Goal: Task Accomplishment & Management: Manage account settings

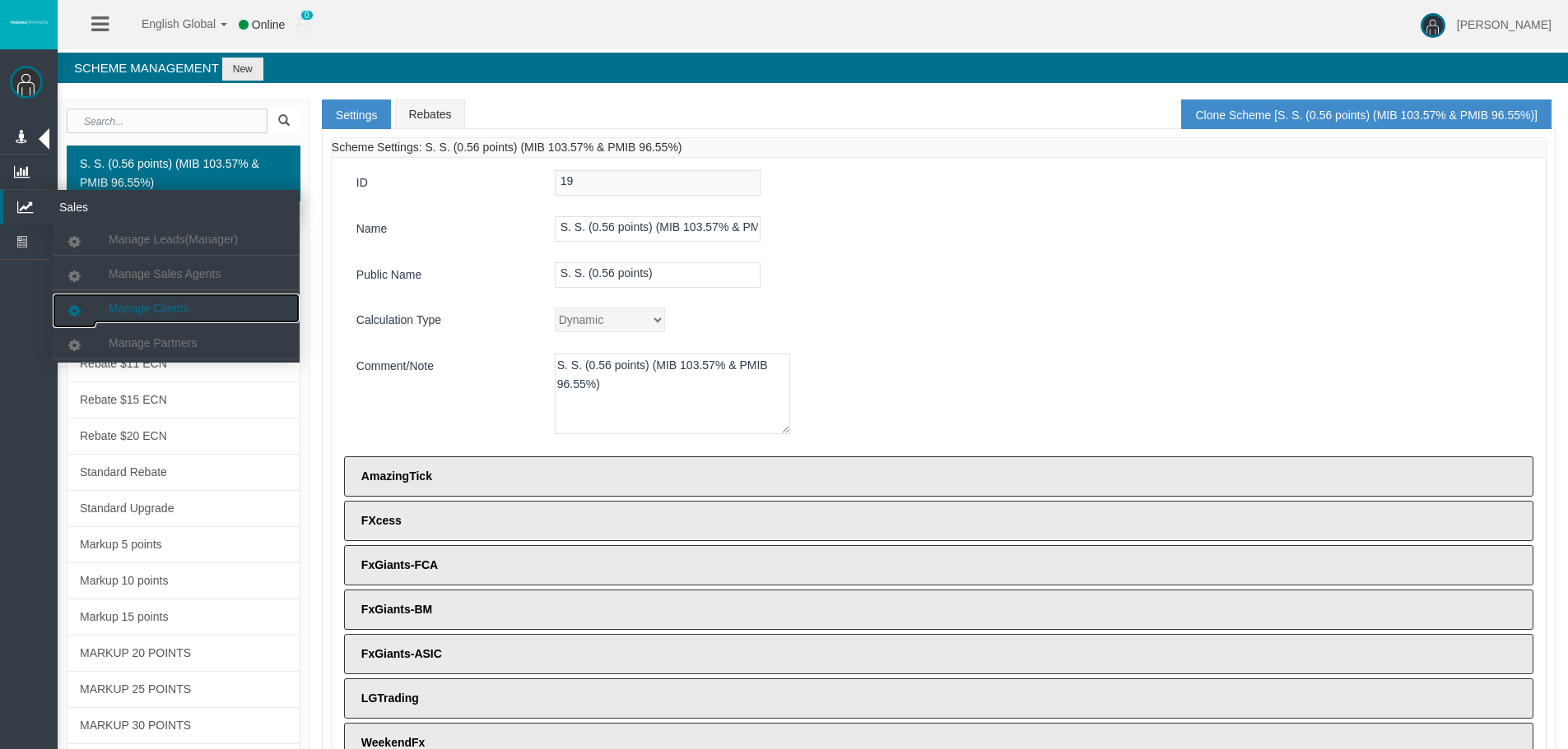
click at [236, 311] on link "Manage Clients" at bounding box center [176, 309] width 247 height 30
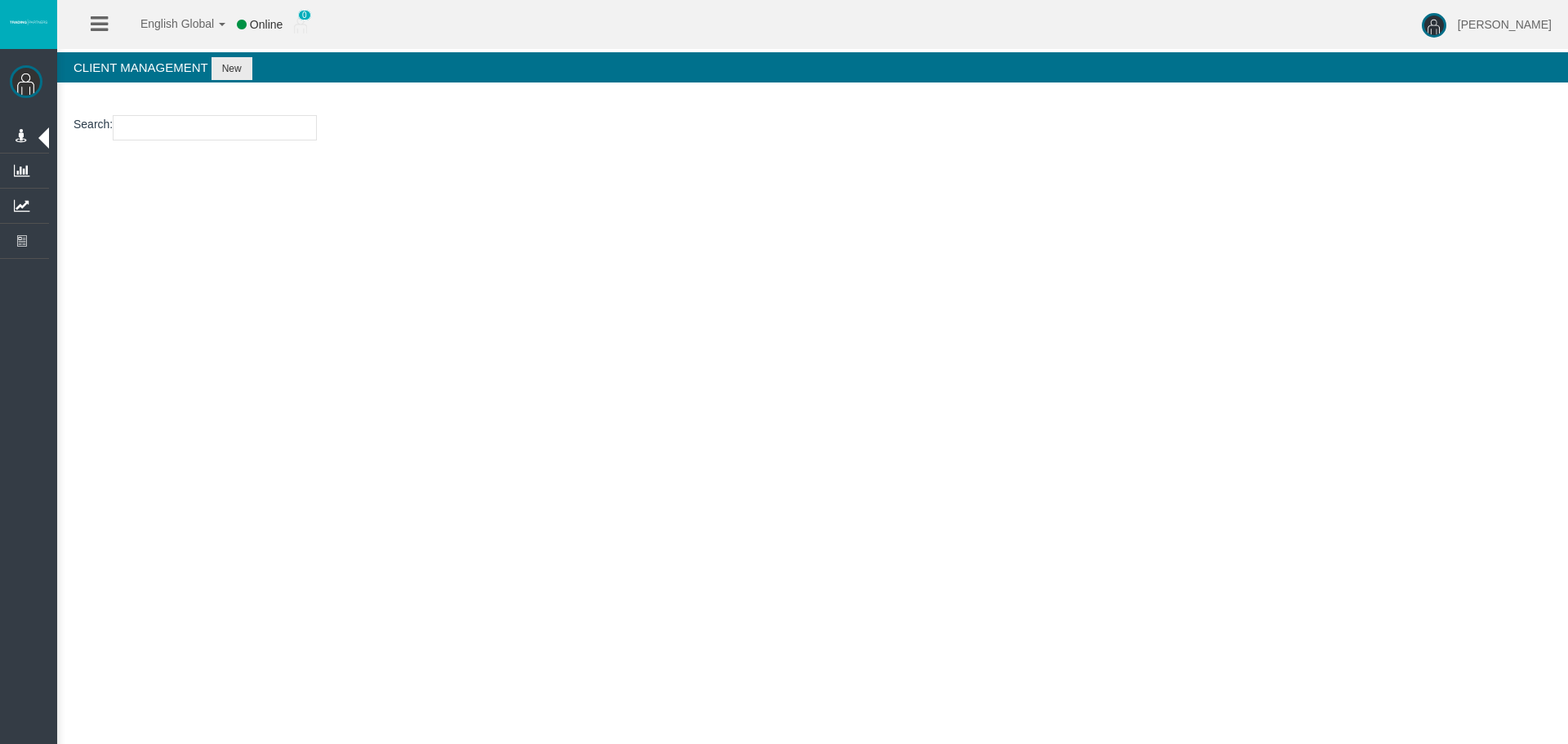
click at [194, 142] on section "Search :" at bounding box center [812, 132] width 1511 height 66
click at [194, 139] on input "number" at bounding box center [214, 128] width 204 height 25
paste input "29005804"
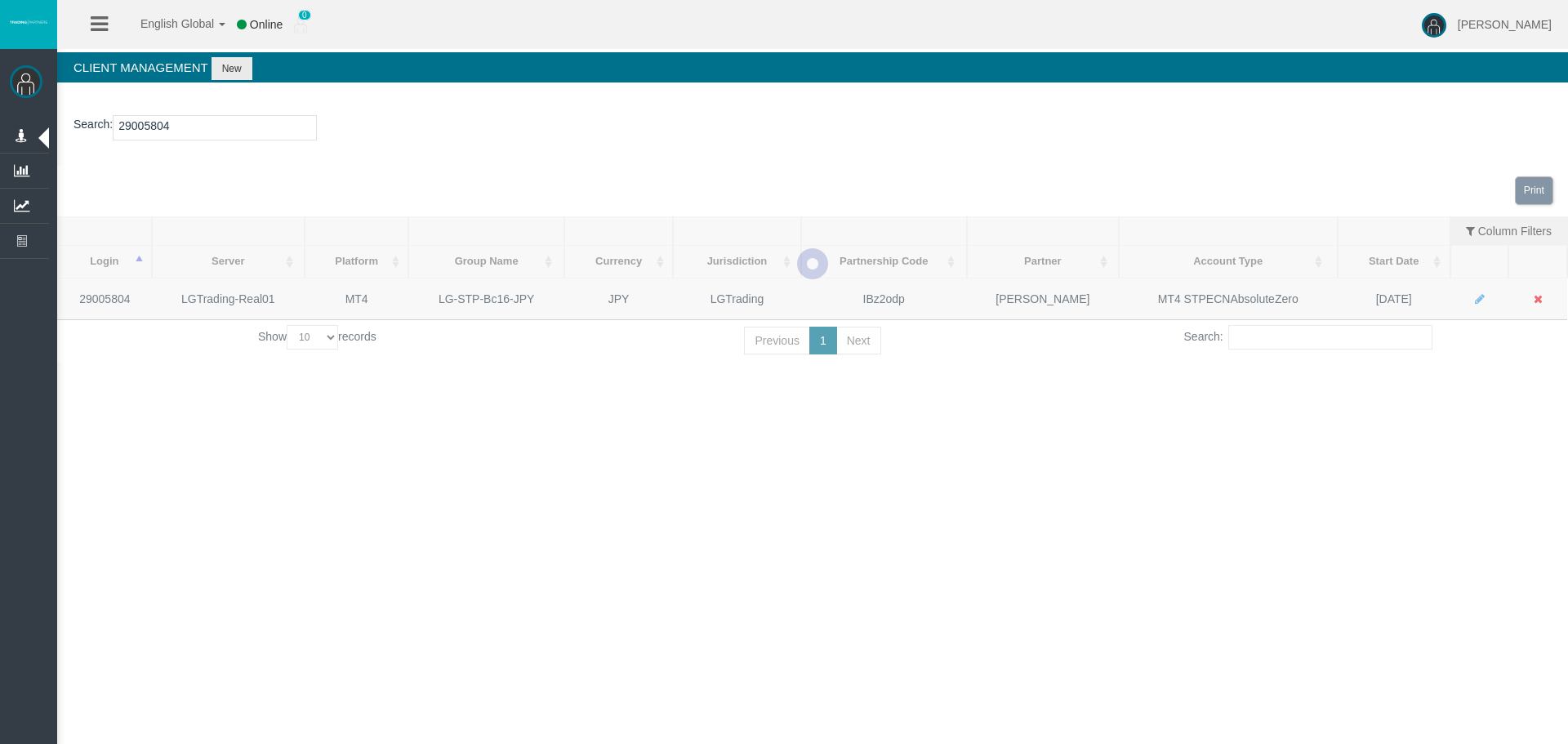
type input "29005804"
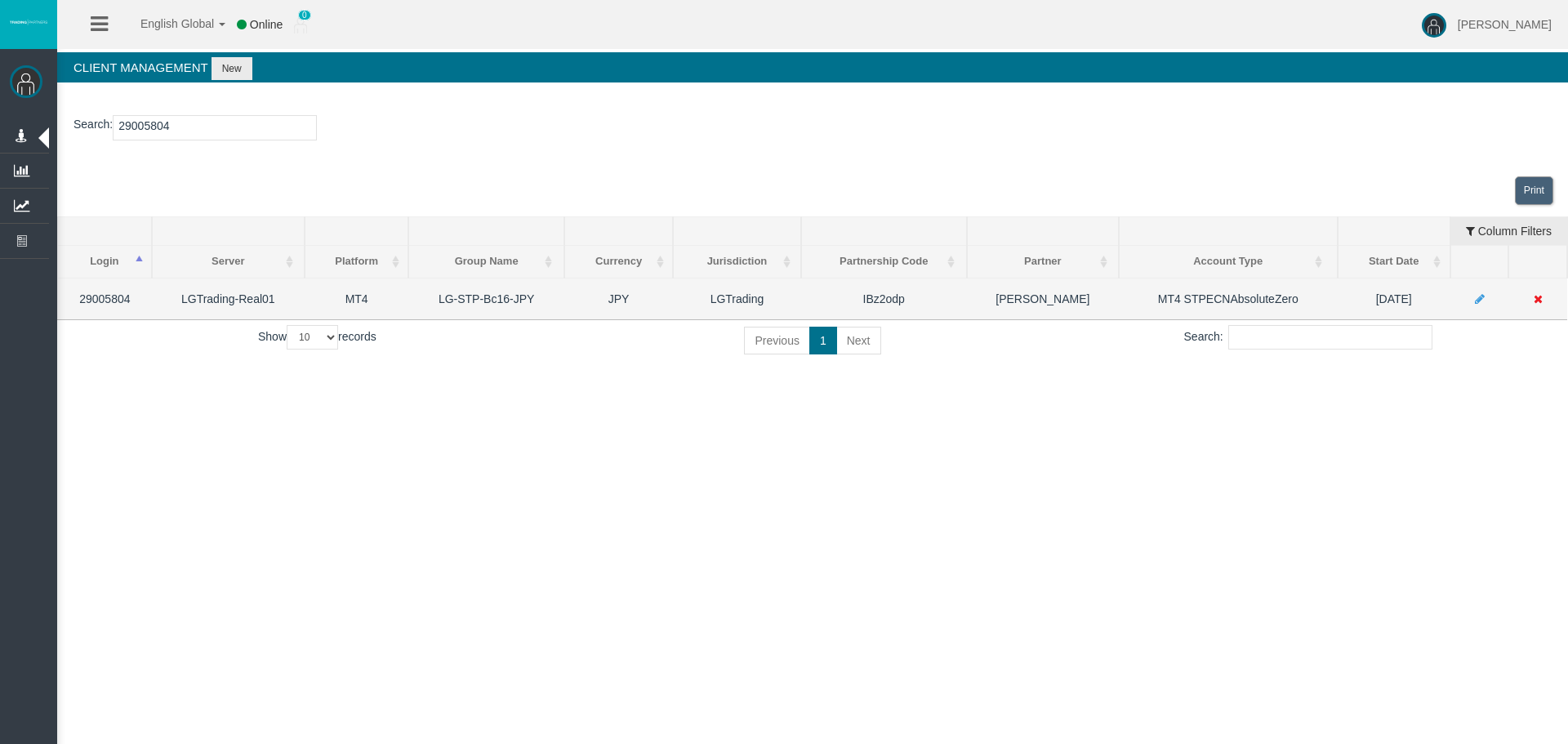
click at [1545, 300] on td at bounding box center [1538, 299] width 59 height 42
click at [1525, 300] on td at bounding box center [1538, 299] width 59 height 42
click at [1527, 299] on td at bounding box center [1538, 299] width 59 height 42
click at [1533, 297] on icon at bounding box center [1538, 299] width 9 height 11
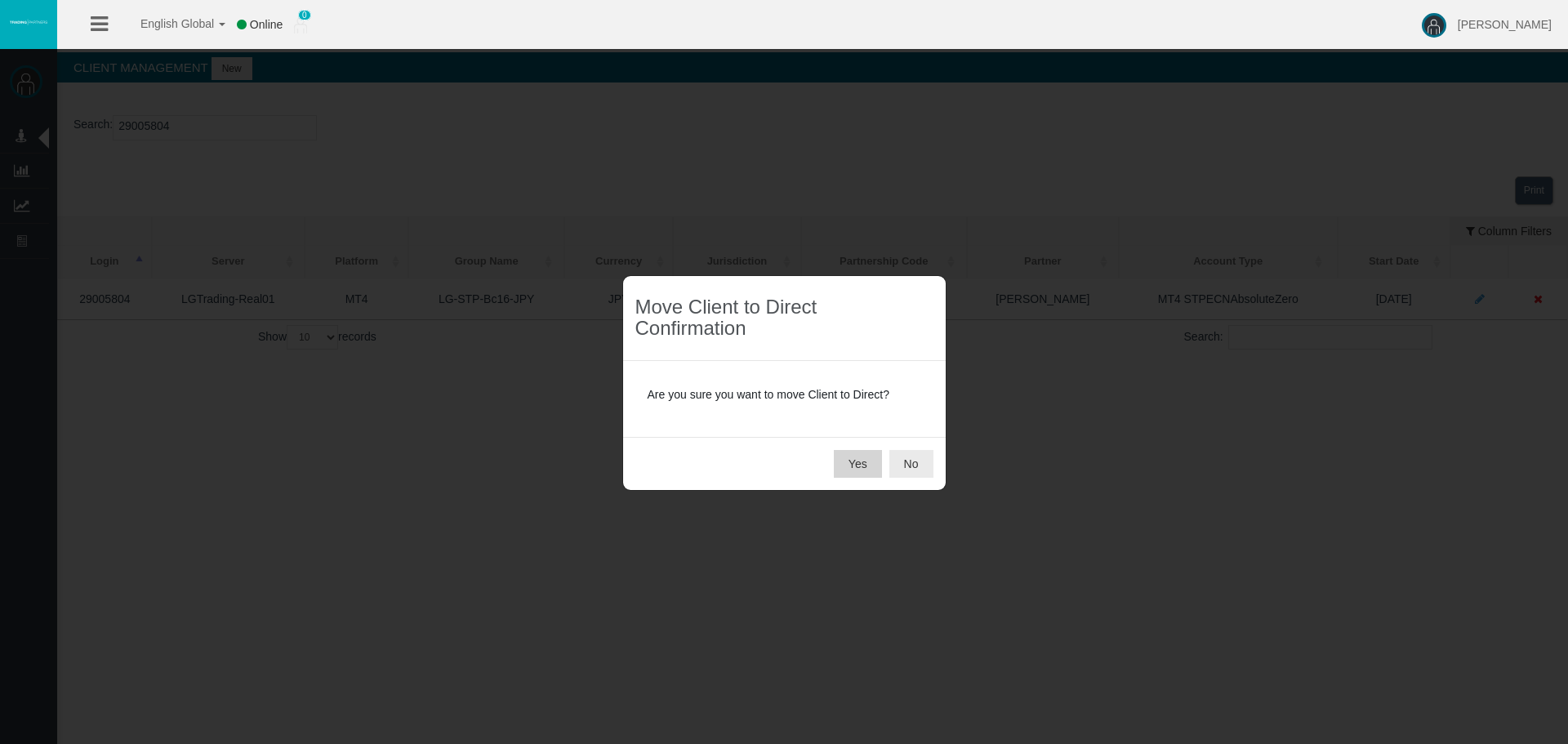
click at [855, 458] on button "Yes" at bounding box center [858, 464] width 49 height 28
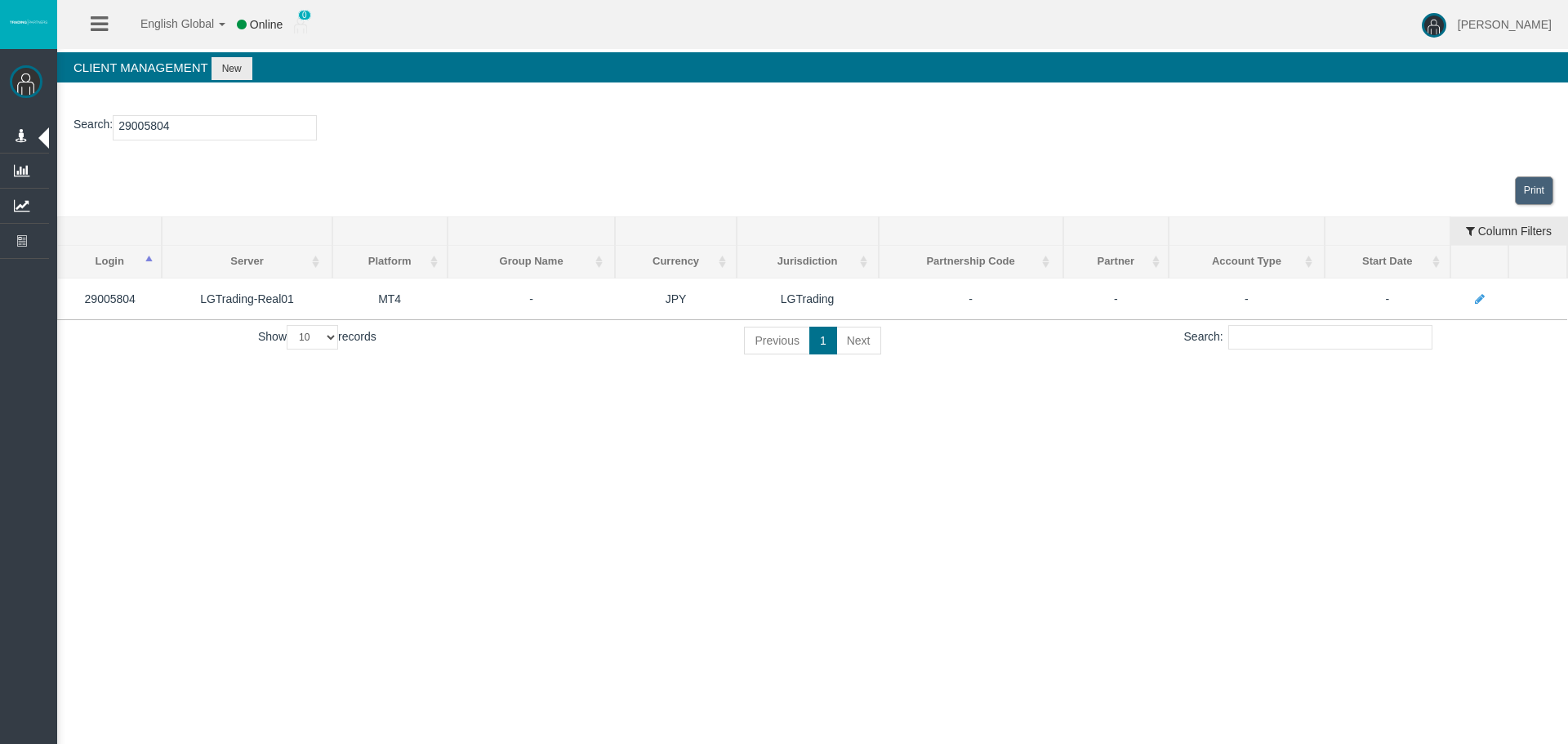
click at [882, 600] on div "English Global 简体中文 English Global 日本語 한국어 Online 0 [PERSON_NAME] Help Log Out …" at bounding box center [784, 372] width 1568 height 744
